Goal: Browse casually

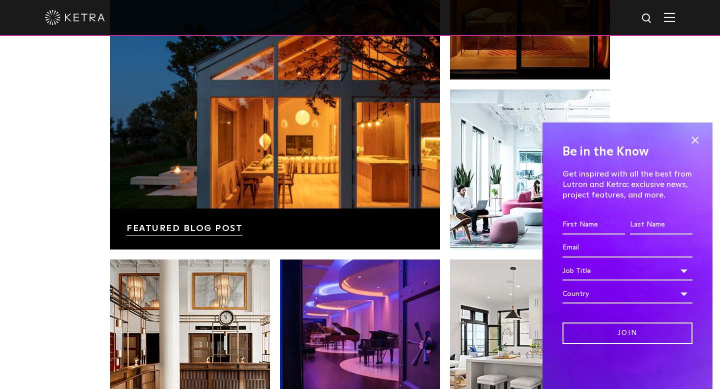
scroll to position [1741, 0]
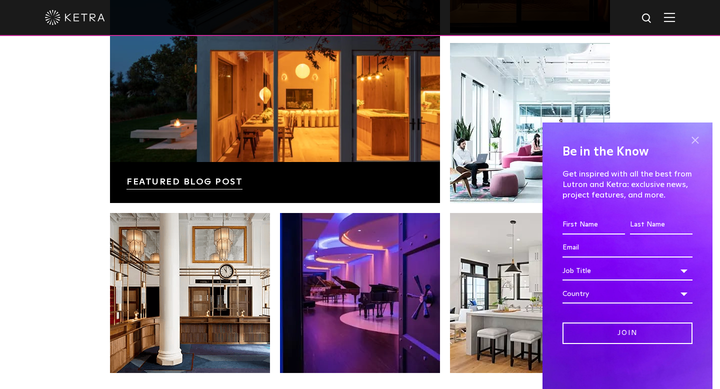
click at [694, 140] on span at bounding box center [694, 139] width 15 height 15
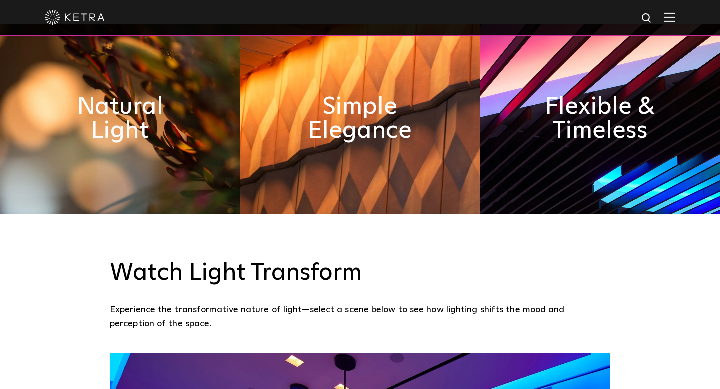
scroll to position [0, 0]
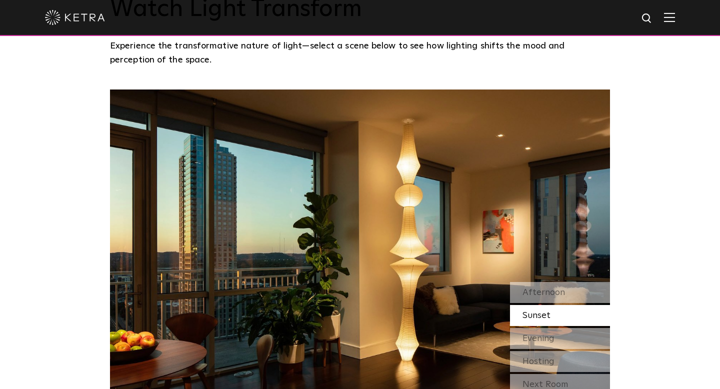
scroll to position [792, 0]
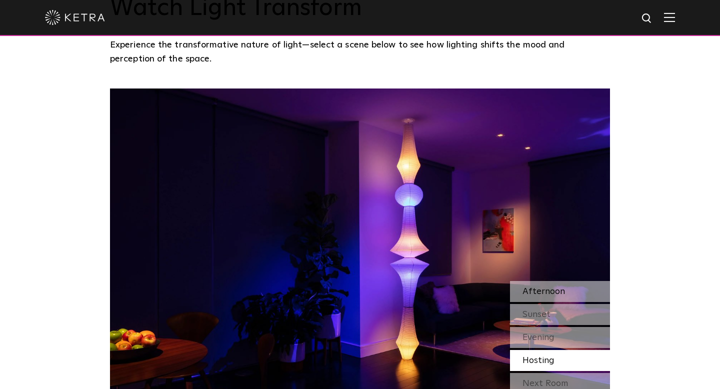
click at [553, 293] on span "Afternoon" at bounding box center [543, 291] width 42 height 9
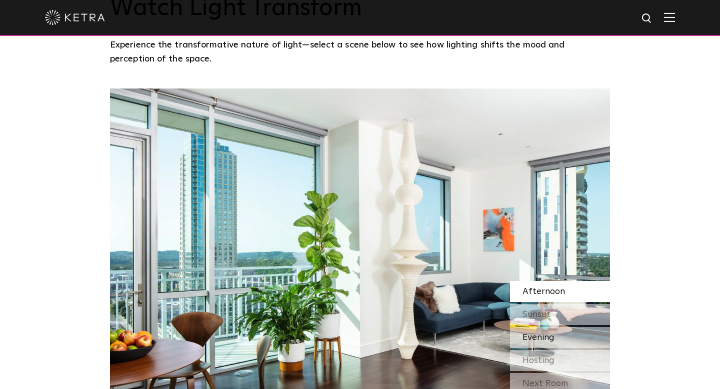
click at [562, 341] on div "Evening" at bounding box center [560, 337] width 100 height 21
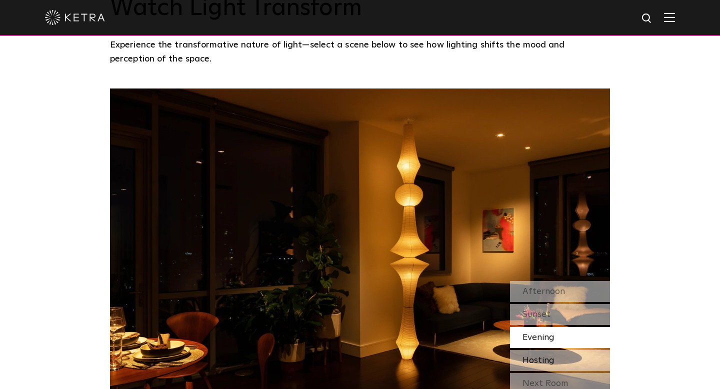
click at [562, 359] on div "Hosting" at bounding box center [560, 360] width 100 height 21
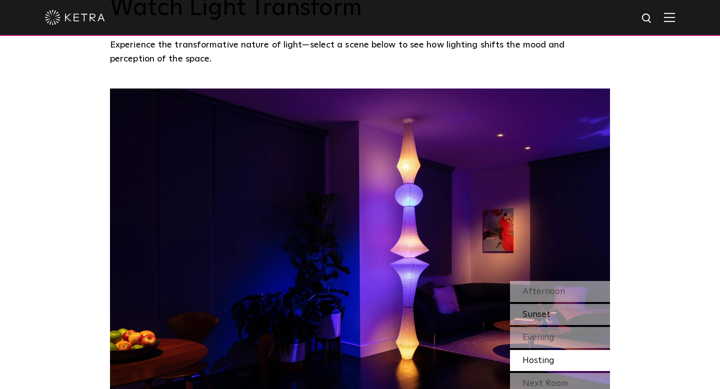
click at [566, 320] on div "Sunset" at bounding box center [560, 314] width 100 height 21
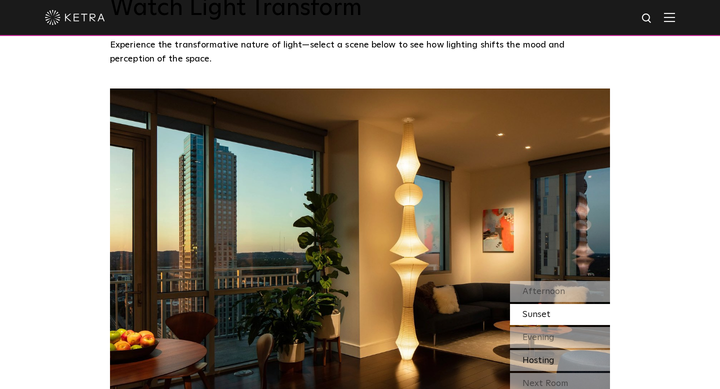
click at [568, 358] on div "Hosting" at bounding box center [560, 360] width 100 height 21
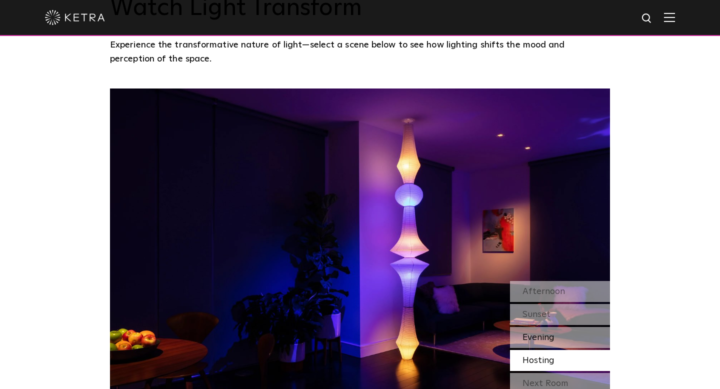
click at [580, 335] on div "Evening" at bounding box center [560, 337] width 100 height 21
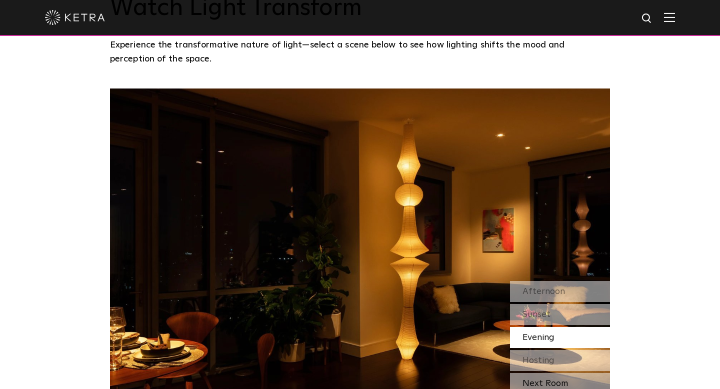
click at [567, 381] on div "Next Room" at bounding box center [560, 383] width 100 height 21
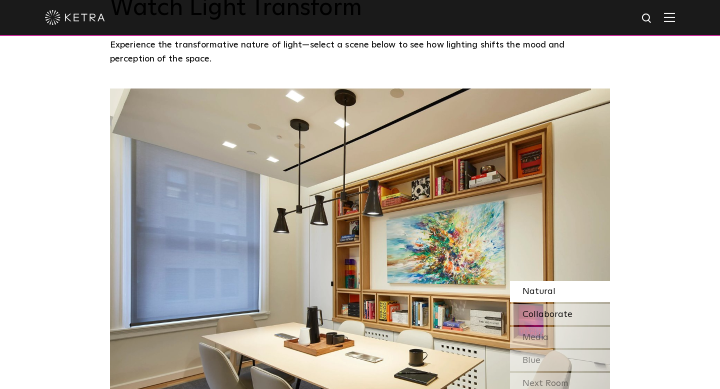
click at [560, 309] on div "Collaborate" at bounding box center [560, 314] width 100 height 21
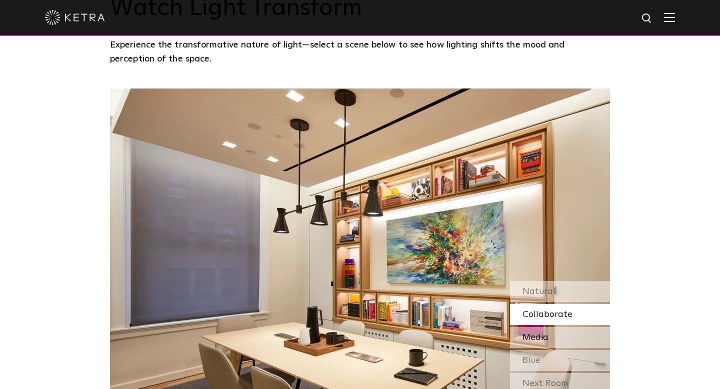
click at [566, 336] on div "Media" at bounding box center [560, 337] width 100 height 21
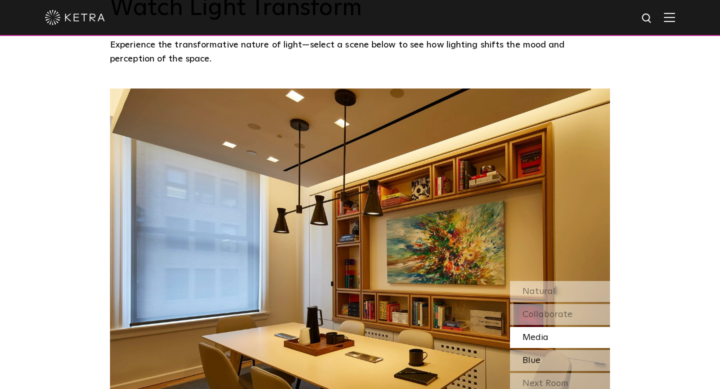
click at [567, 364] on div "Blue" at bounding box center [560, 360] width 100 height 21
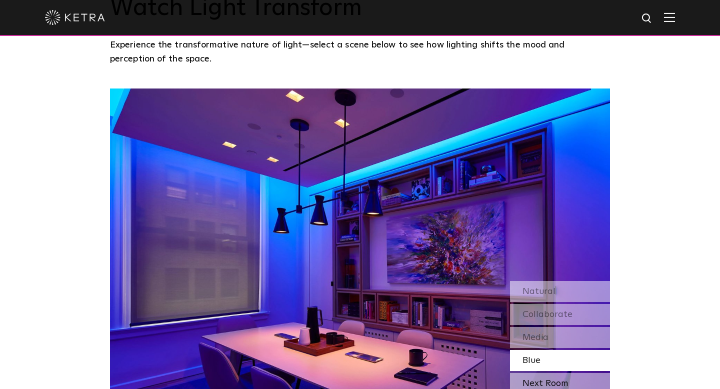
click at [570, 384] on div "Next Room" at bounding box center [560, 383] width 100 height 21
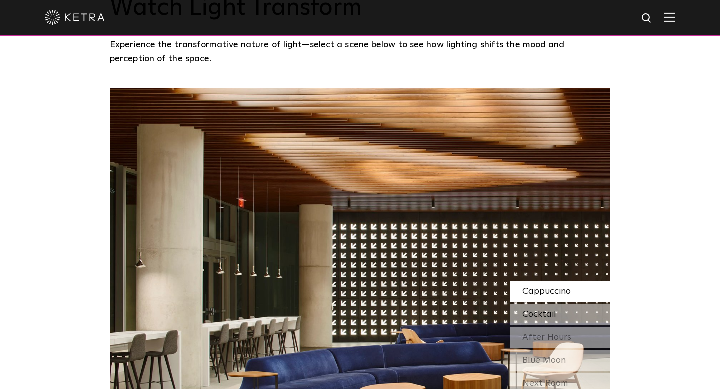
click at [553, 314] on span "Cocktail" at bounding box center [539, 314] width 34 height 9
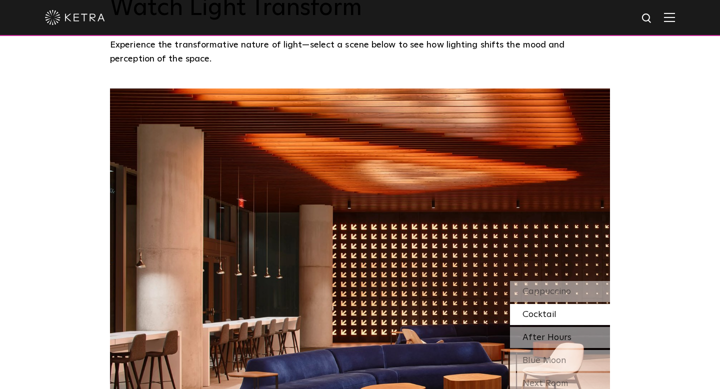
click at [554, 335] on span "After Hours" at bounding box center [546, 337] width 49 height 9
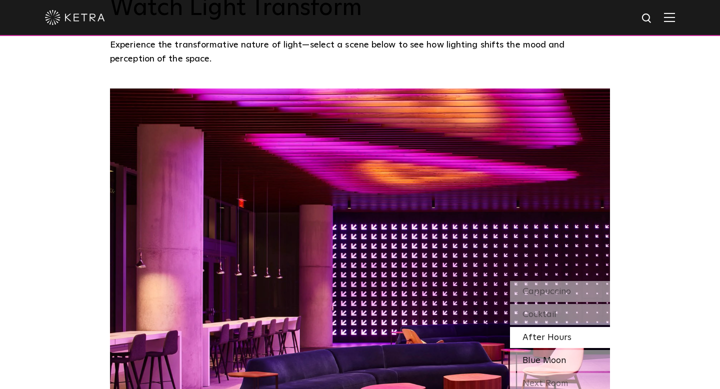
click at [554, 361] on span "Blue Moon" at bounding box center [543, 360] width 43 height 9
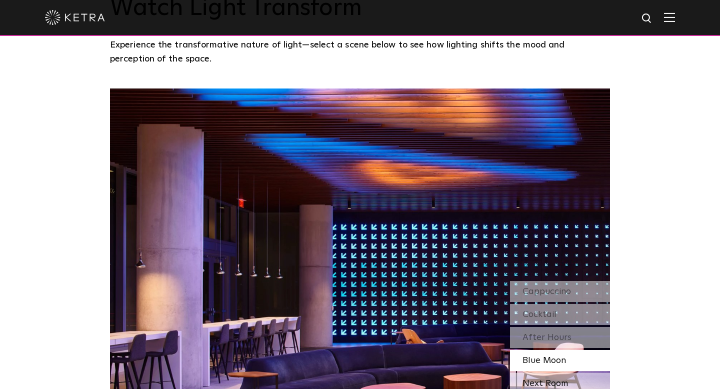
click at [554, 382] on div "Next Room" at bounding box center [560, 383] width 100 height 21
